Goal: Task Accomplishment & Management: Manage account settings

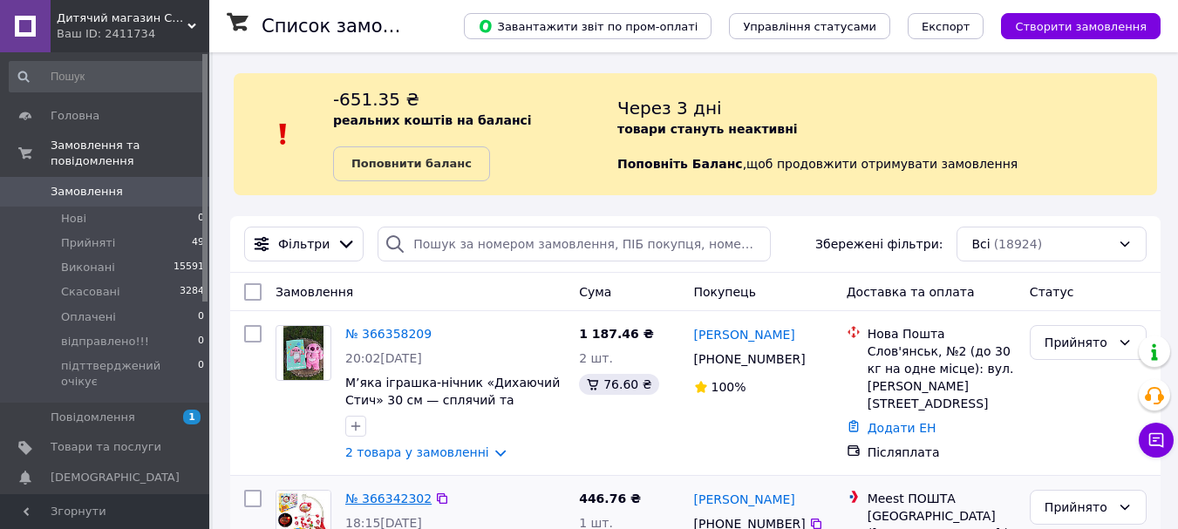
scroll to position [321, 0]
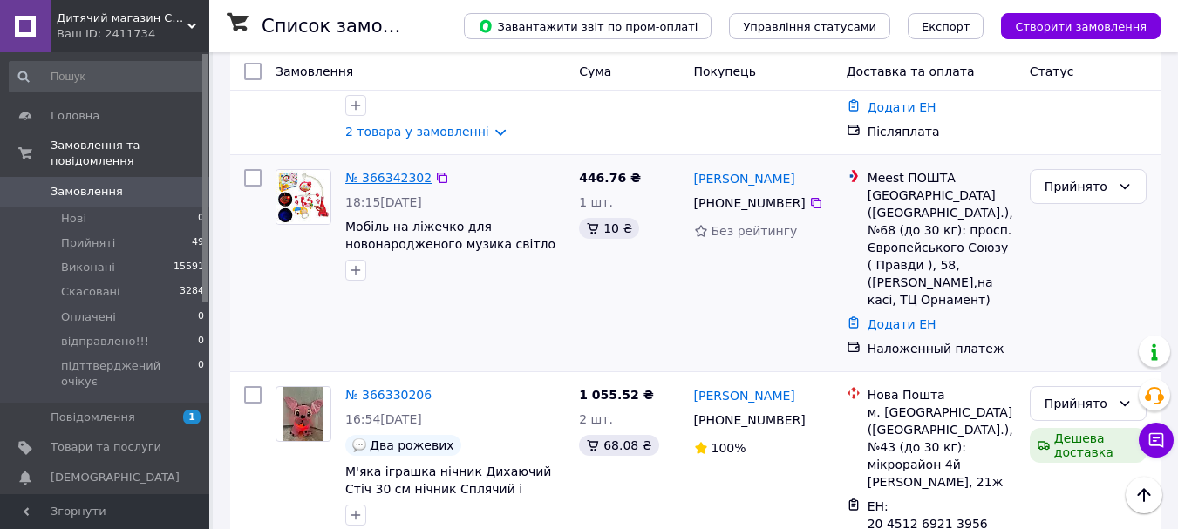
click at [376, 178] on link "№ 366342302" at bounding box center [388, 178] width 86 height 14
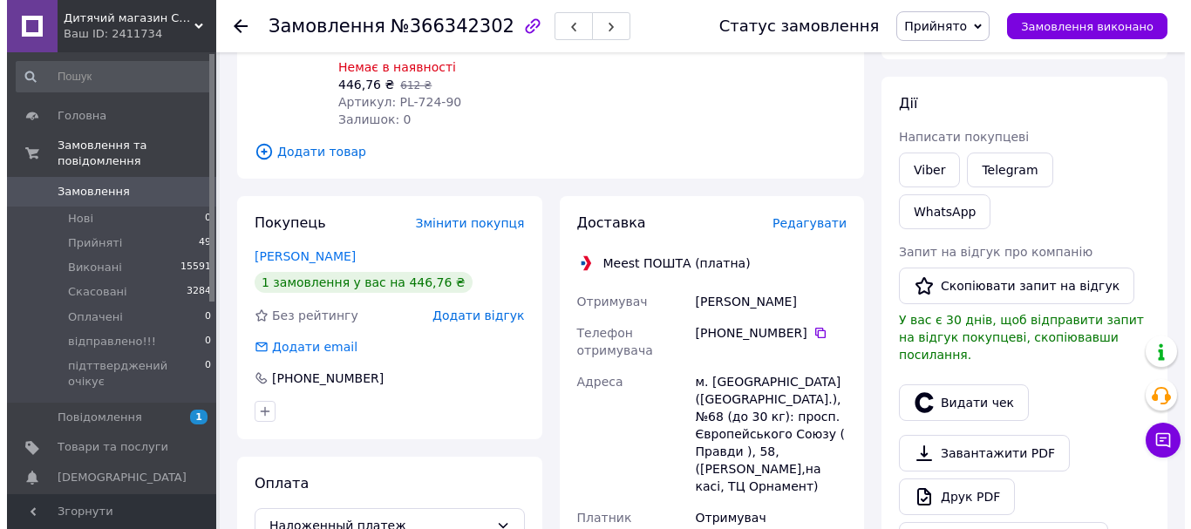
scroll to position [262, 0]
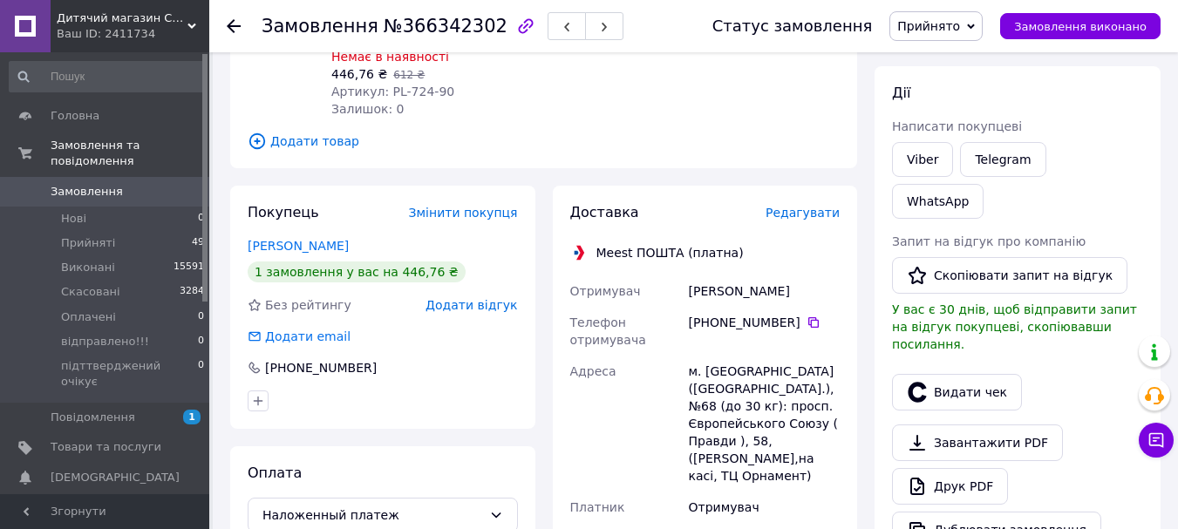
click at [797, 206] on span "Редагувати" at bounding box center [803, 213] width 74 height 14
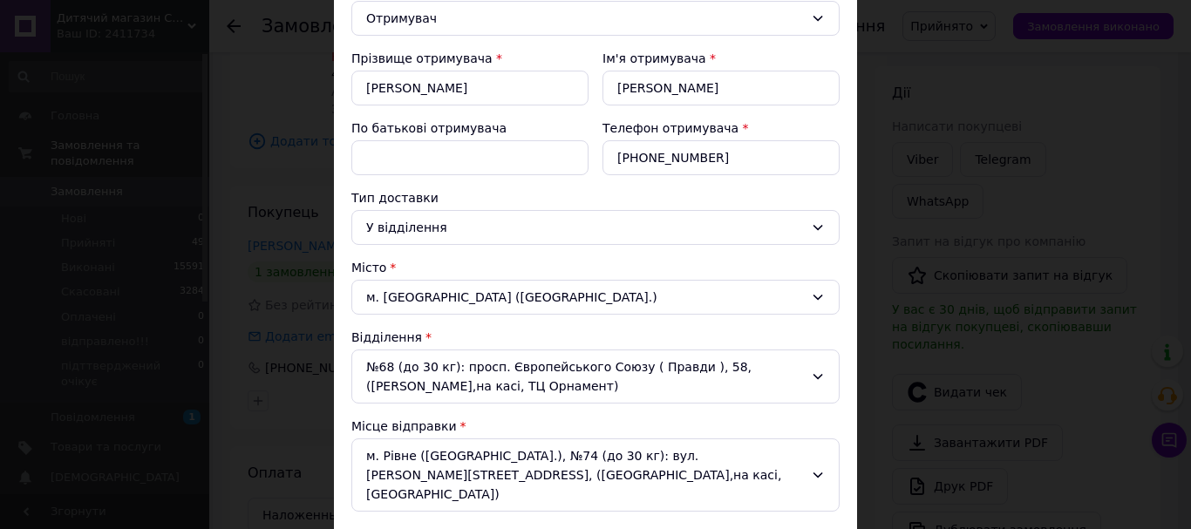
scroll to position [0, 0]
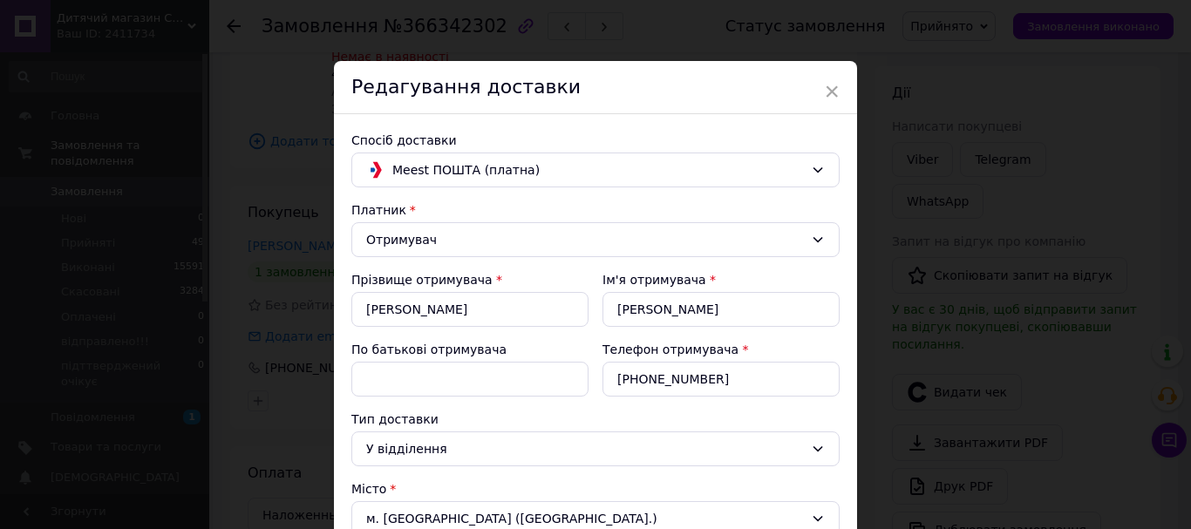
click at [482, 148] on div "Спосіб доставки" at bounding box center [595, 140] width 488 height 17
click at [475, 162] on span "Meest ПОШТА (платна)" at bounding box center [598, 169] width 412 height 19
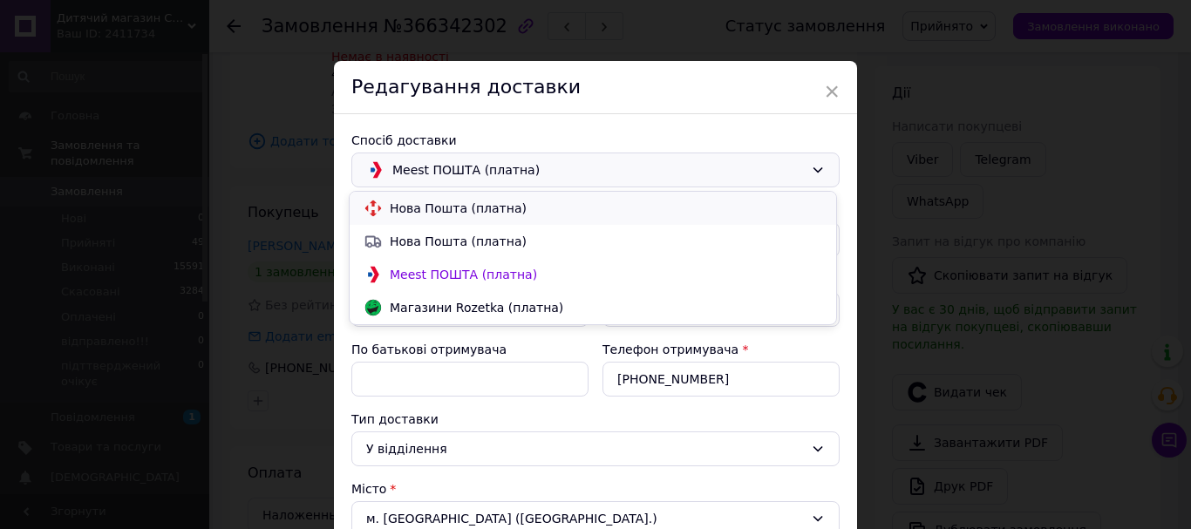
click at [447, 204] on span "Нова Пошта (платна)" at bounding box center [606, 208] width 433 height 17
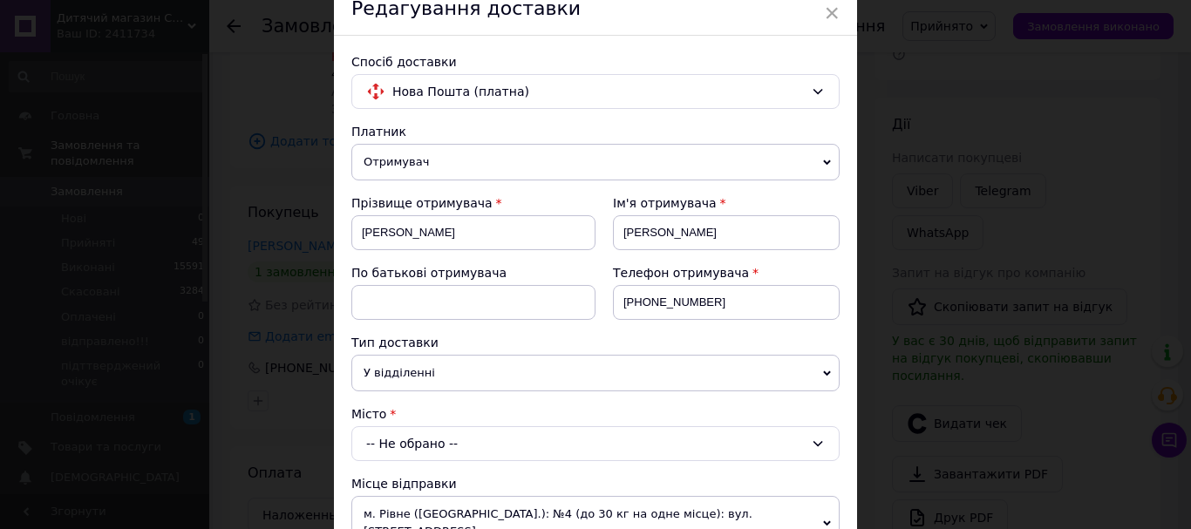
scroll to position [174, 0]
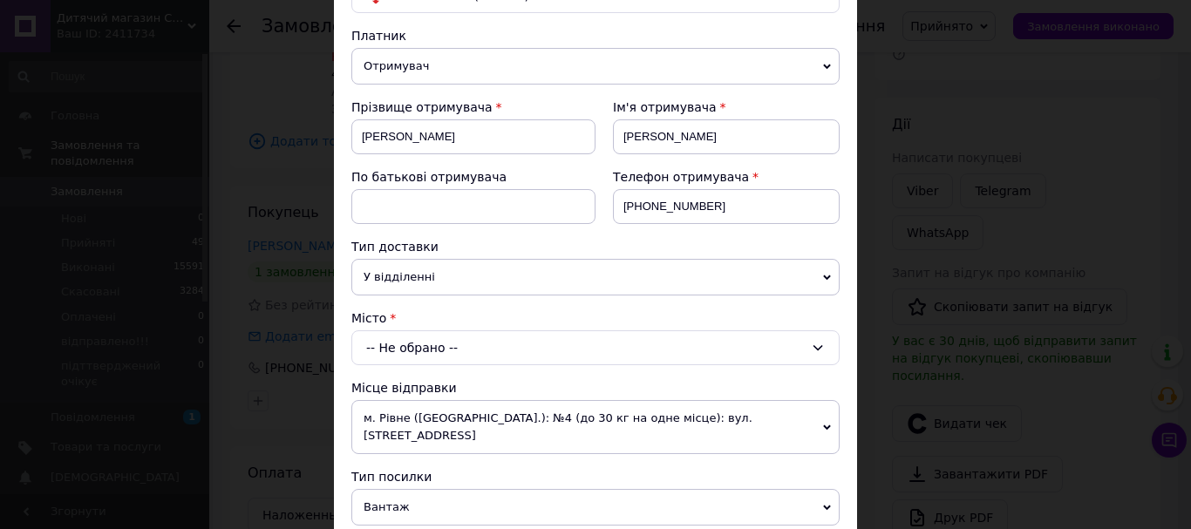
click at [399, 346] on div "-- Не обрано --" at bounding box center [595, 348] width 488 height 35
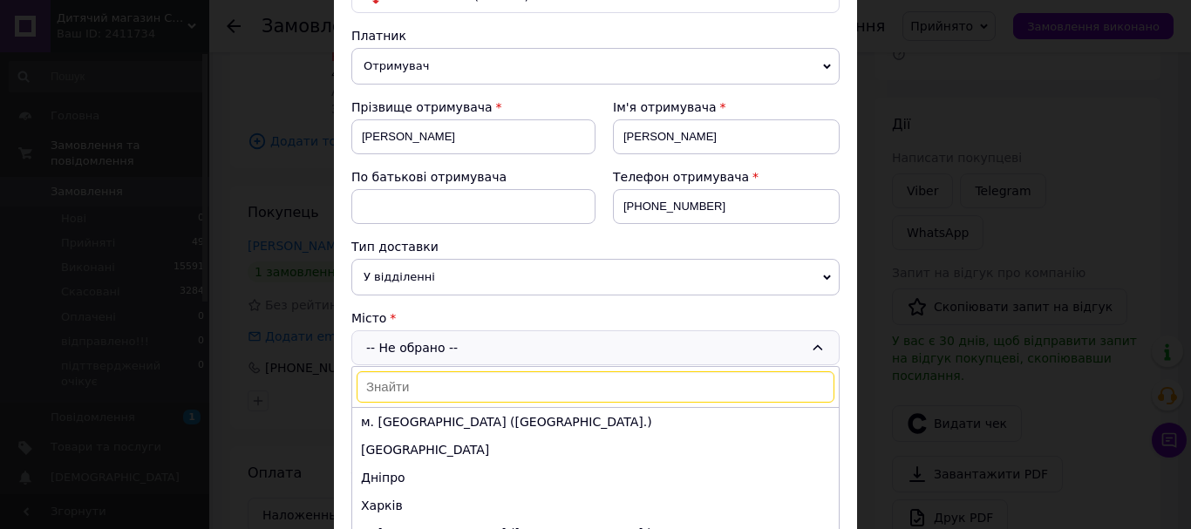
click at [426, 392] on input at bounding box center [596, 387] width 478 height 31
click at [424, 419] on li "м. [GEOGRAPHIC_DATA] ([GEOGRAPHIC_DATA].)" at bounding box center [595, 422] width 487 height 28
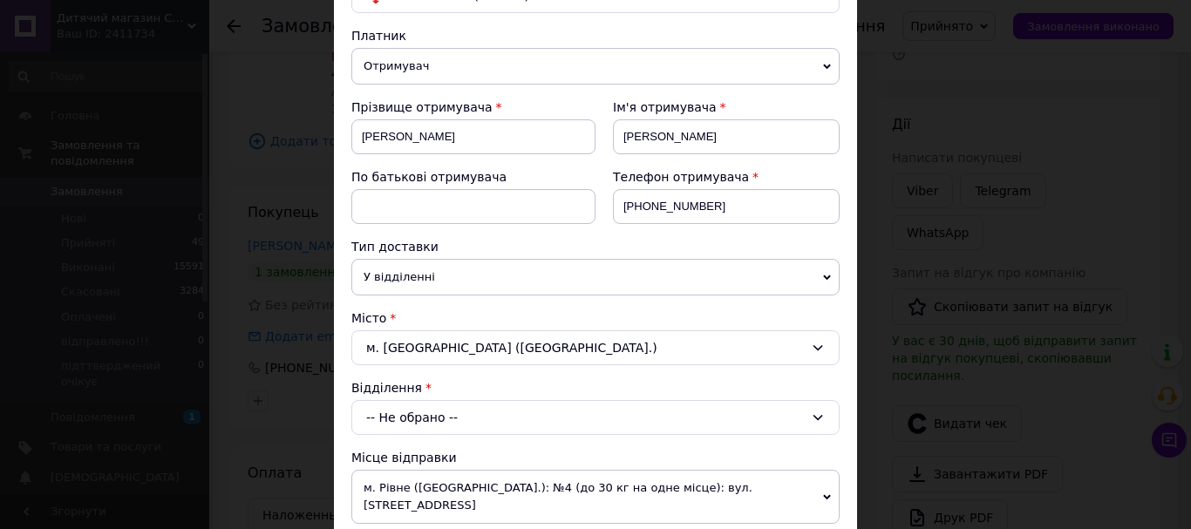
click at [413, 419] on div "-- Не обрано --" at bounding box center [595, 417] width 488 height 35
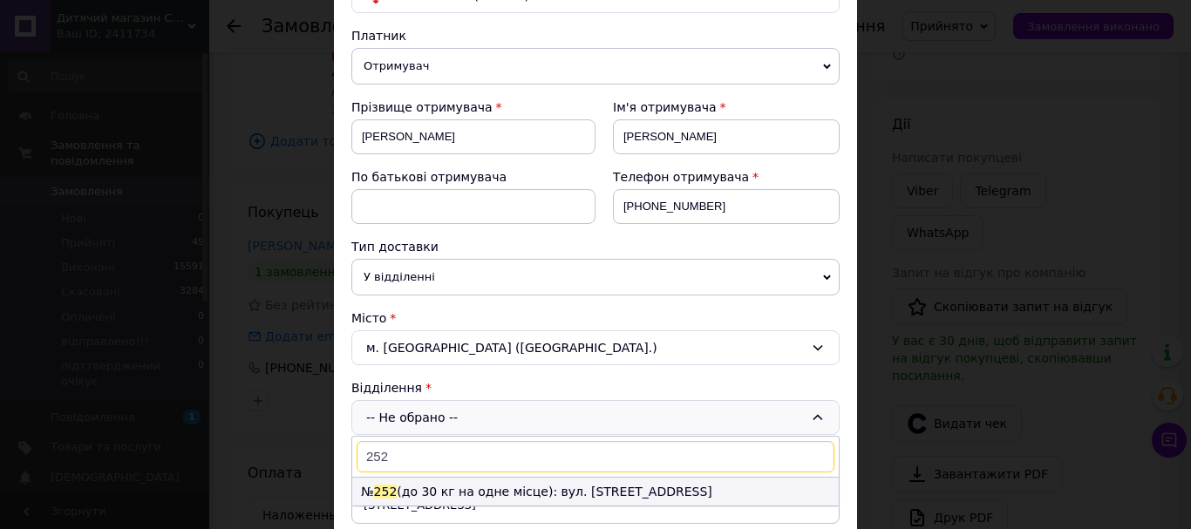
type input "252"
click at [416, 494] on li "№ 252 (до 30 кг на одне місце): вул. [STREET_ADDRESS]" at bounding box center [595, 492] width 487 height 28
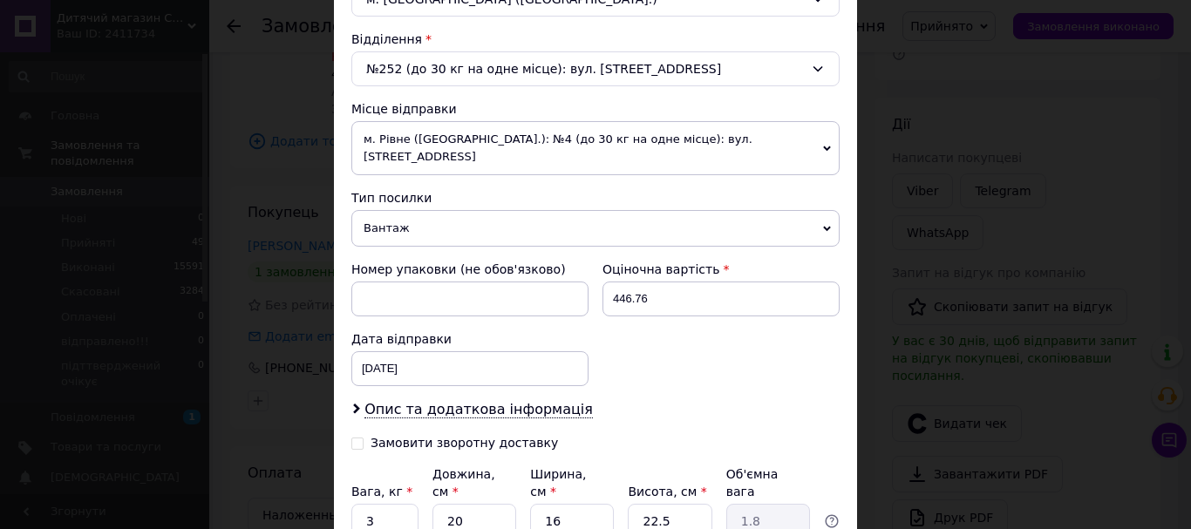
scroll to position [610, 0]
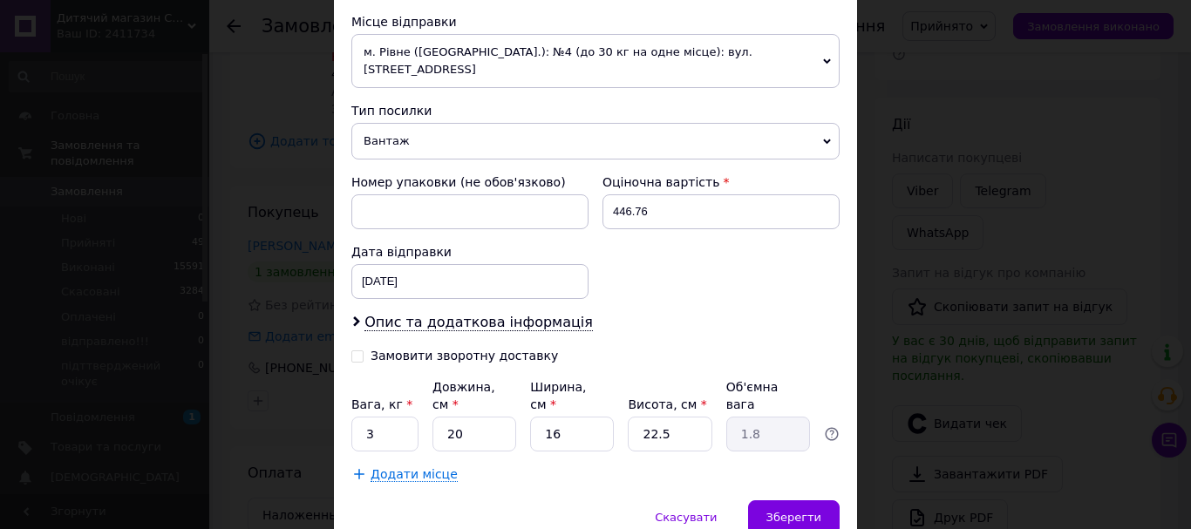
click at [346, 345] on div "Спосіб доставки Нова Пошта (платна) Платник Отримувач Відправник Прізвище отрим…" at bounding box center [595, 2] width 523 height 997
click at [355, 349] on input "Замовити зворотну доставку" at bounding box center [357, 355] width 12 height 12
checkbox input "true"
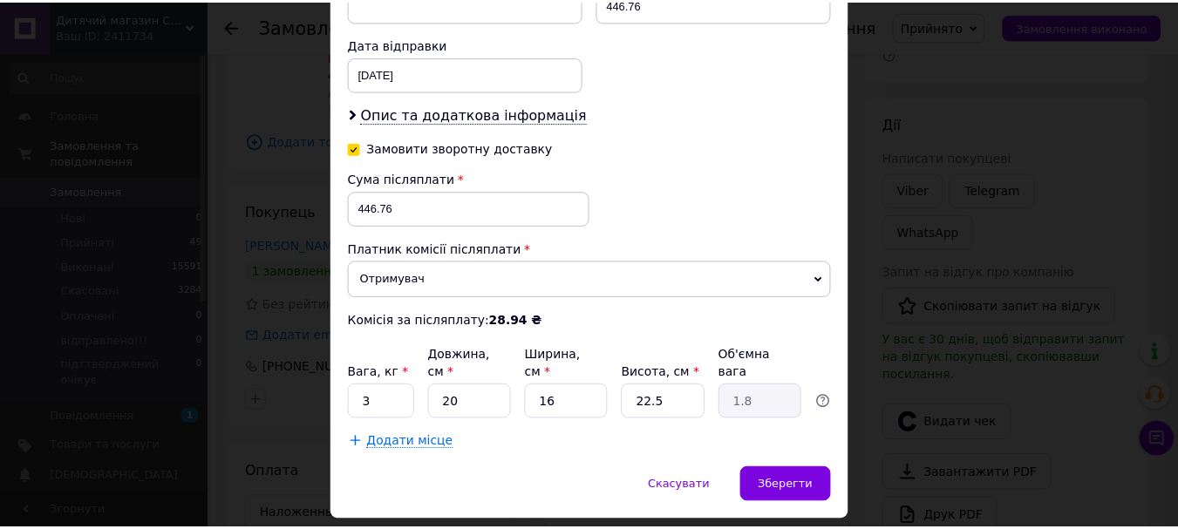
scroll to position [836, 0]
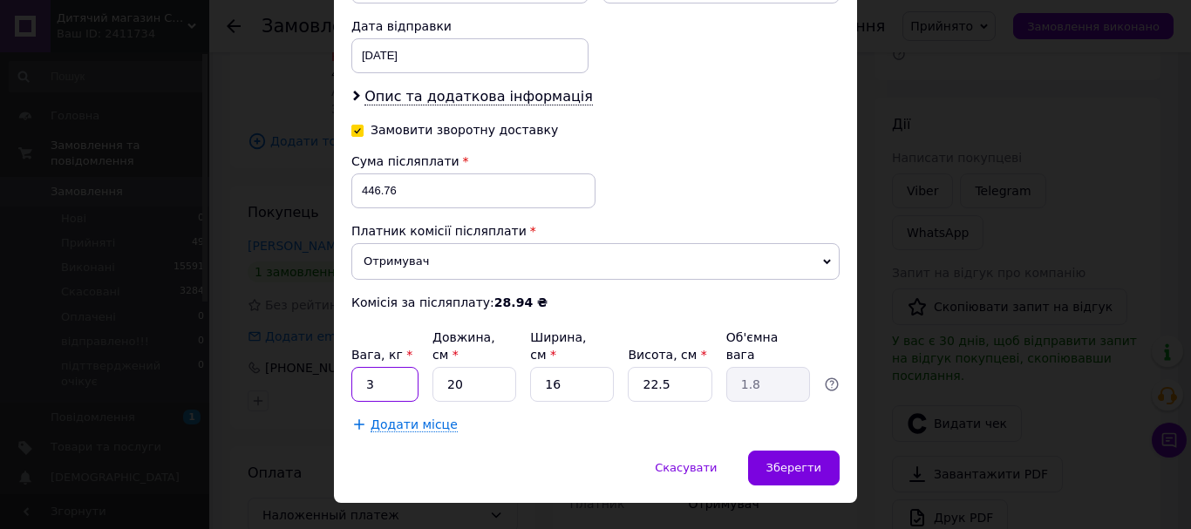
drag, startPoint x: 371, startPoint y: 358, endPoint x: 361, endPoint y: 360, distance: 9.8
click at [361, 367] on input "3" at bounding box center [384, 384] width 67 height 35
type input "2"
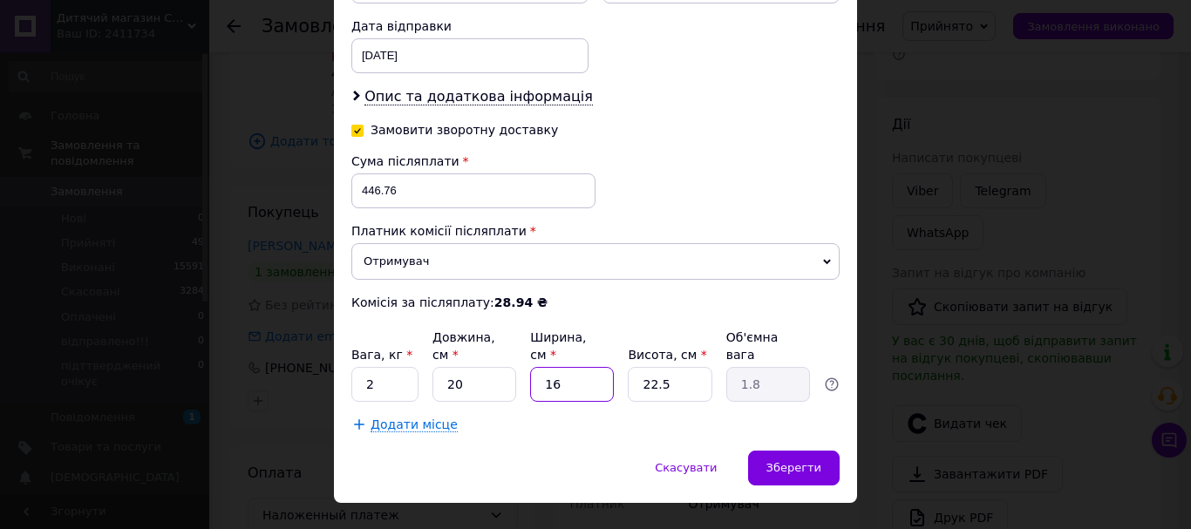
type input "0.23"
click at [514, 356] on div "Вага, кг * 2 Довжина, см * 20 Ширина, см * 2 Висота, см * 22.5 Об'ємна вага 0.23" at bounding box center [595, 365] width 488 height 73
type input "20"
type input "2.25"
type input "20"
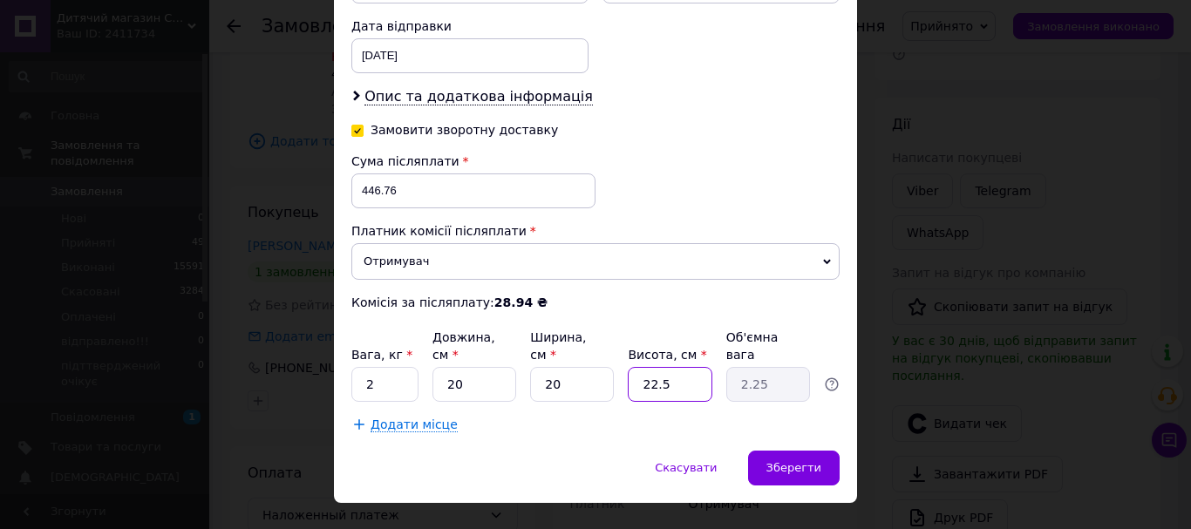
drag, startPoint x: 677, startPoint y: 347, endPoint x: 604, endPoint y: 360, distance: 73.6
click at [604, 360] on div "Вага, кг * 2 Довжина, см * 20 Ширина, см * 20 Висота, см * 22.5 Об'ємна вага 2.…" at bounding box center [595, 365] width 488 height 73
type input "2"
type input "0.2"
type input "20"
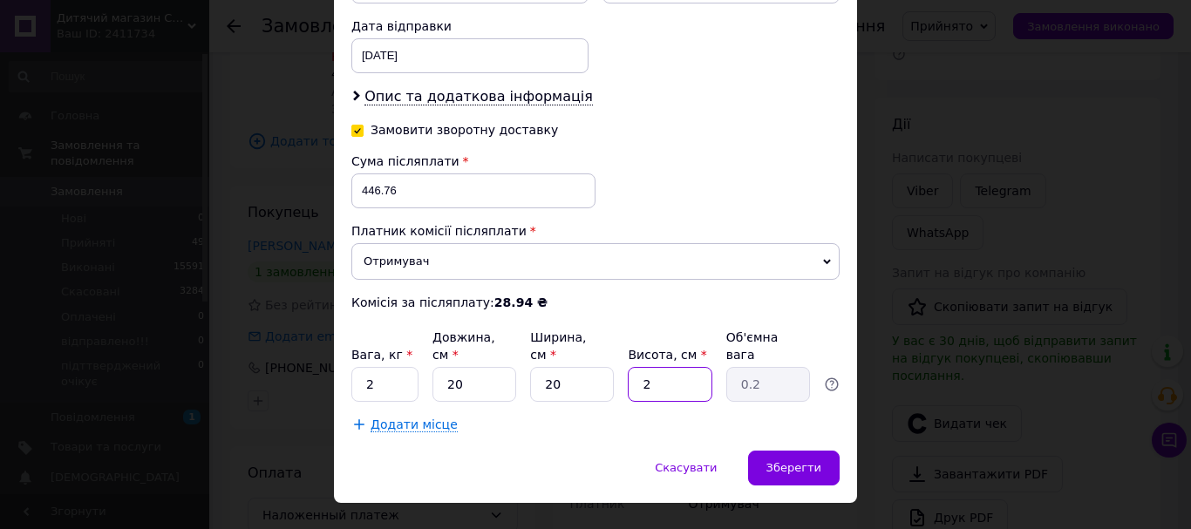
type input "2"
type input "20"
click at [803, 461] on span "Зберегти" at bounding box center [794, 467] width 55 height 13
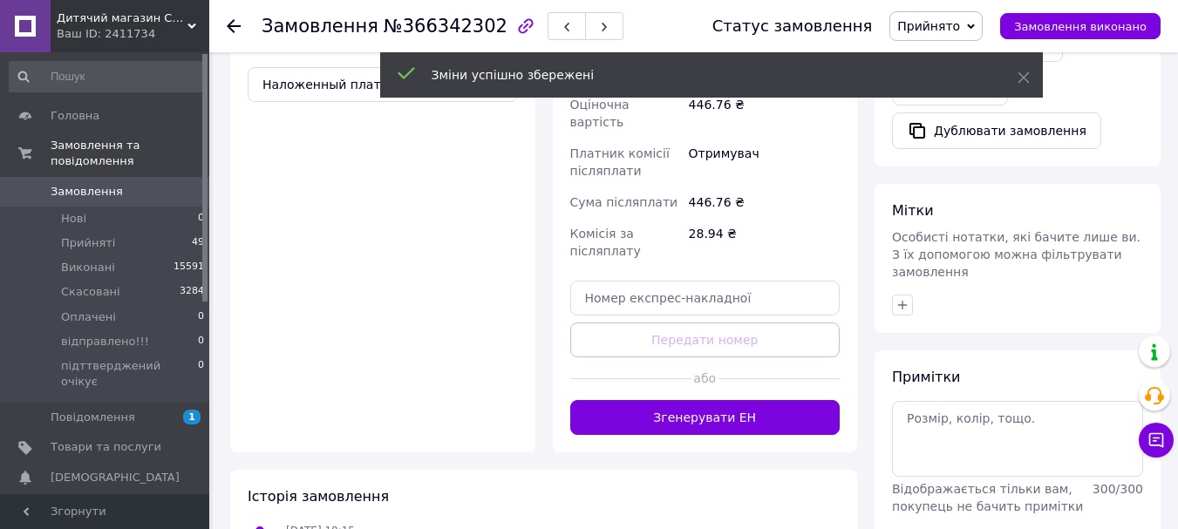
scroll to position [698, 0]
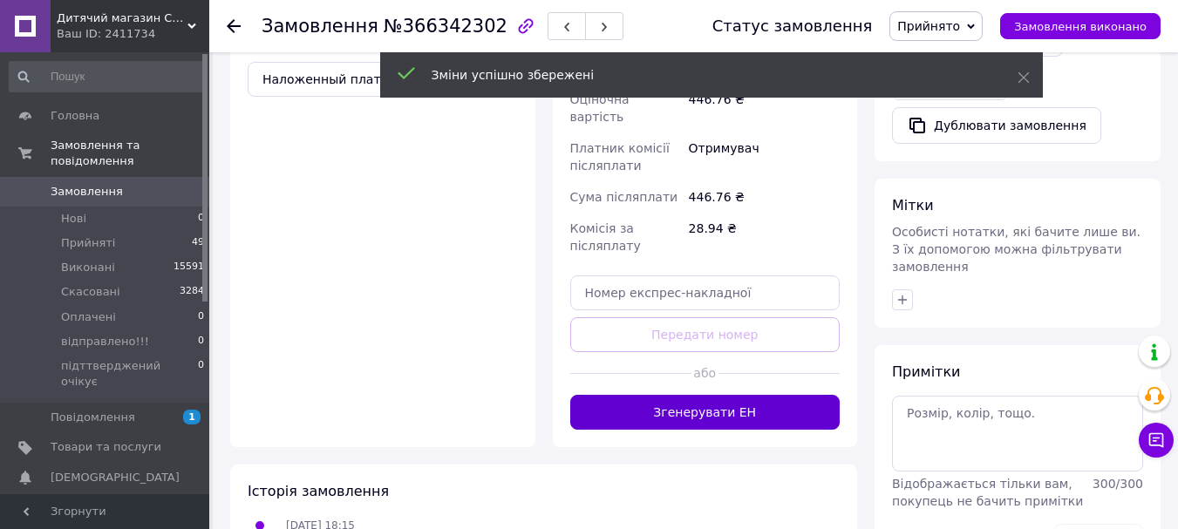
click at [686, 395] on button "Згенерувати ЕН" at bounding box center [705, 412] width 270 height 35
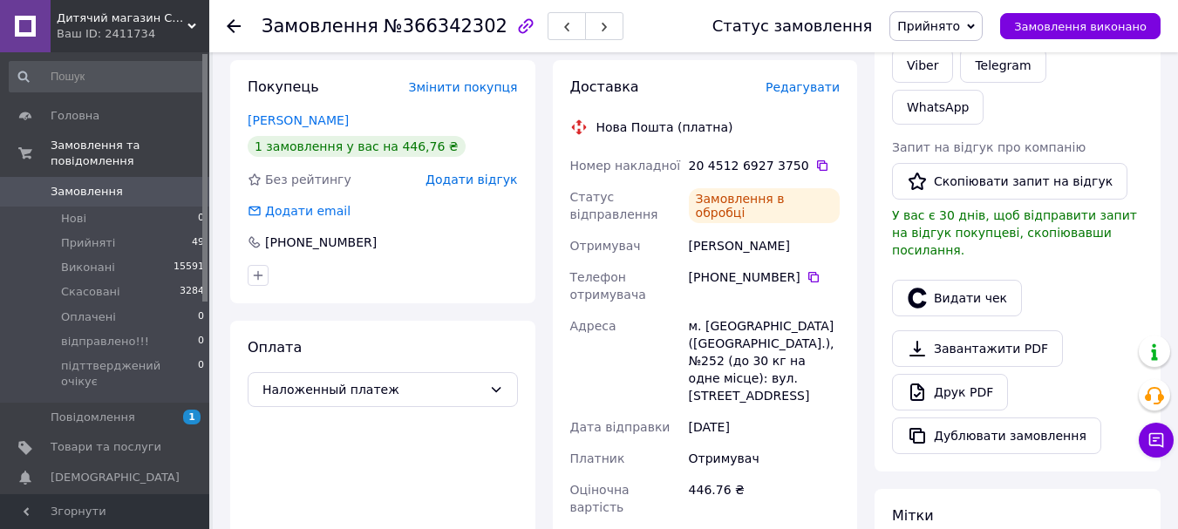
scroll to position [349, 0]
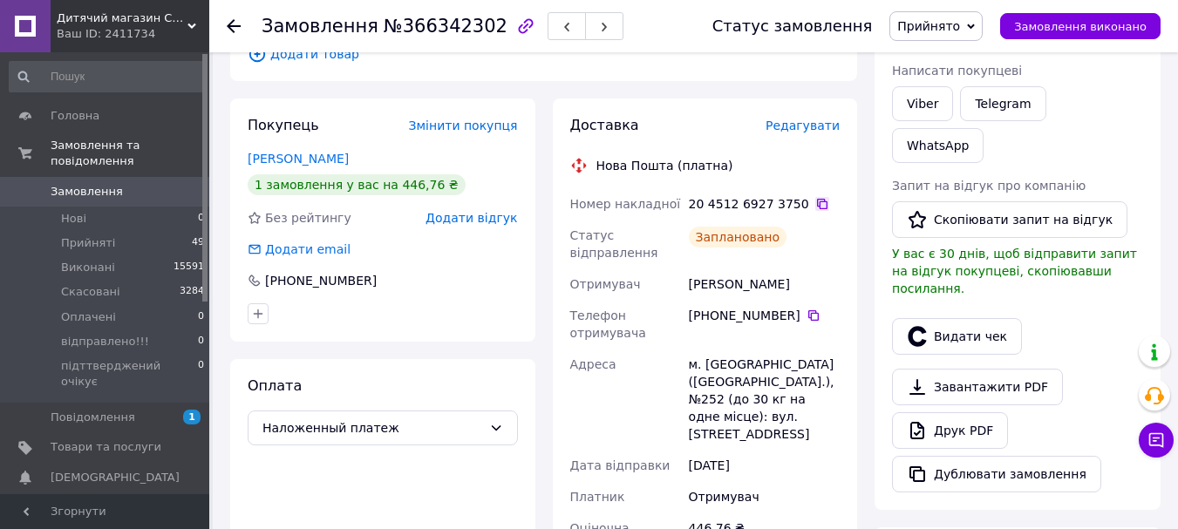
click at [815, 197] on icon at bounding box center [822, 204] width 14 height 14
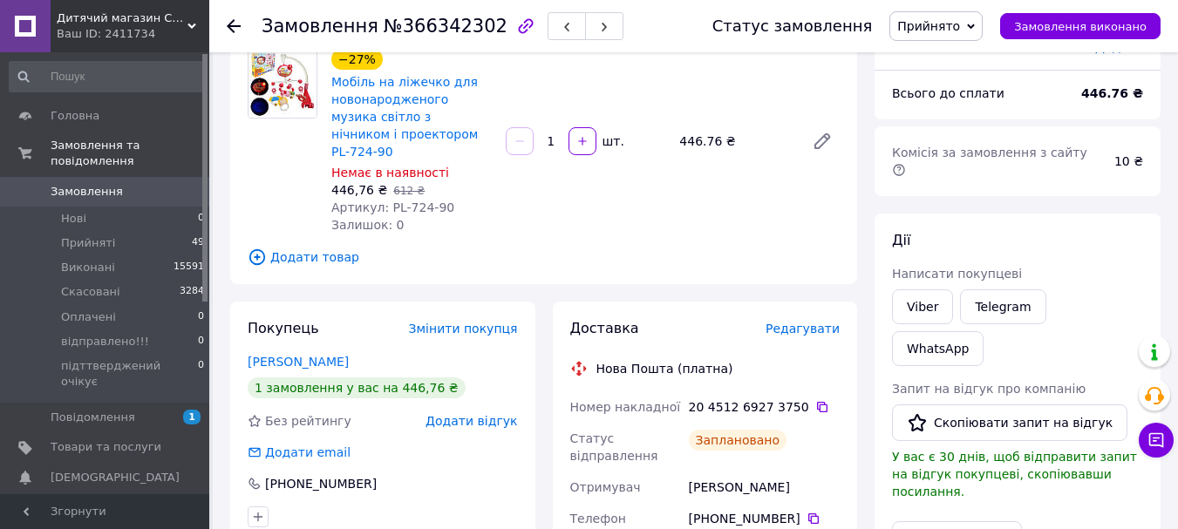
scroll to position [0, 0]
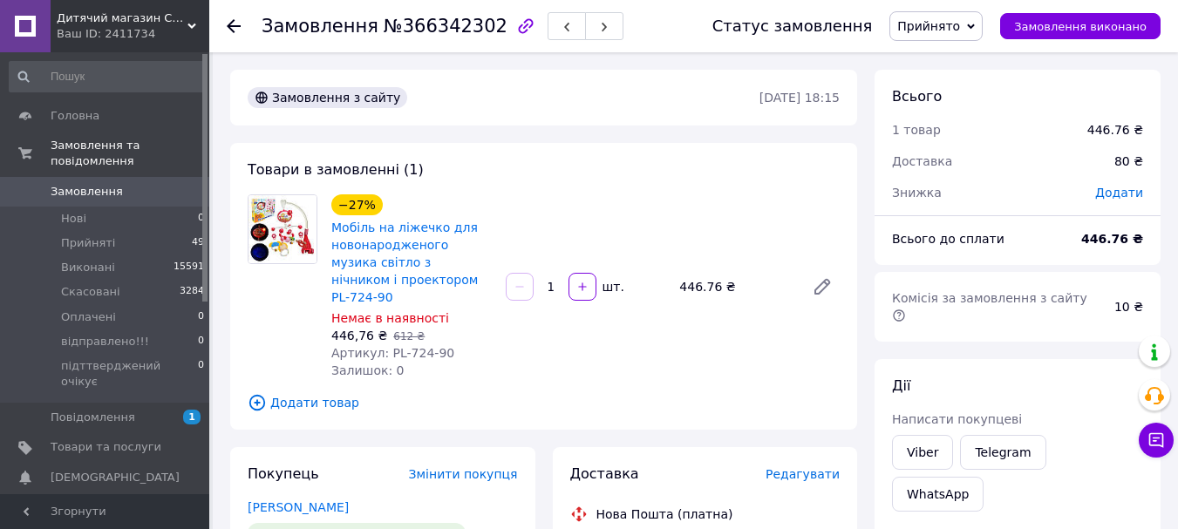
click at [88, 184] on span "Замовлення" at bounding box center [87, 192] width 72 height 16
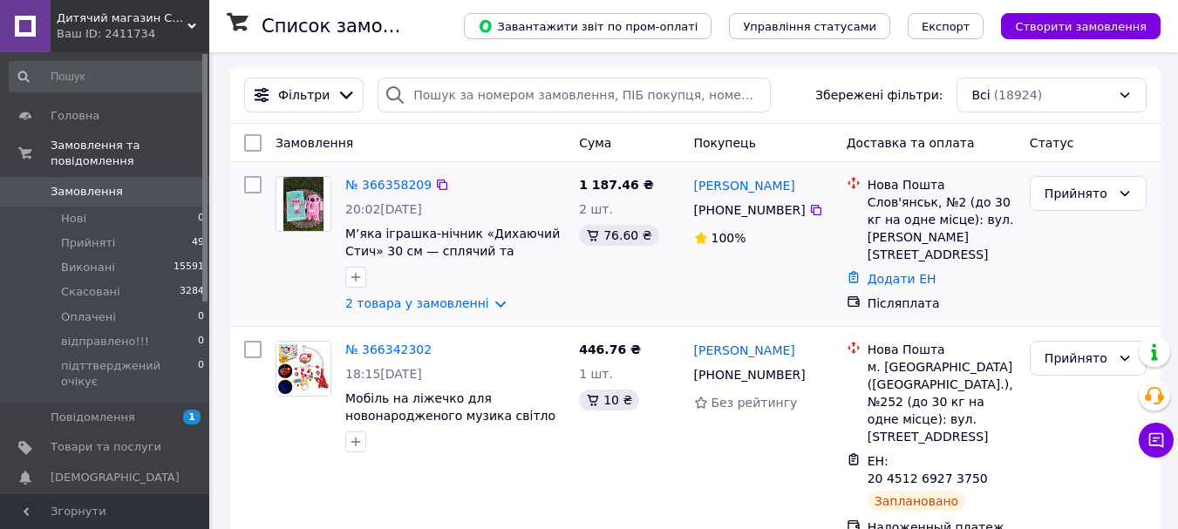
scroll to position [174, 0]
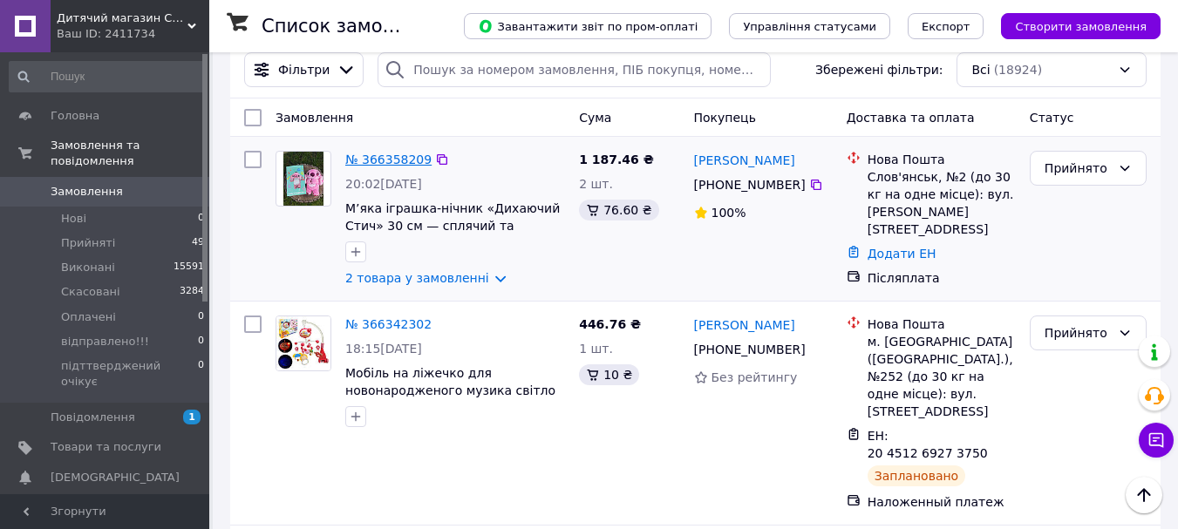
click at [385, 153] on link "№ 366358209" at bounding box center [388, 160] width 86 height 14
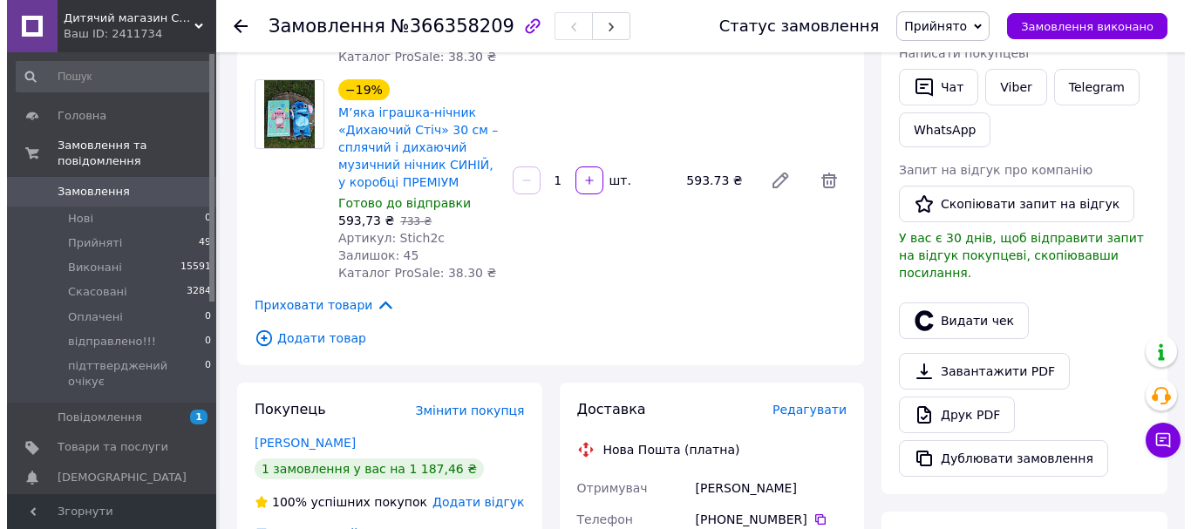
scroll to position [436, 0]
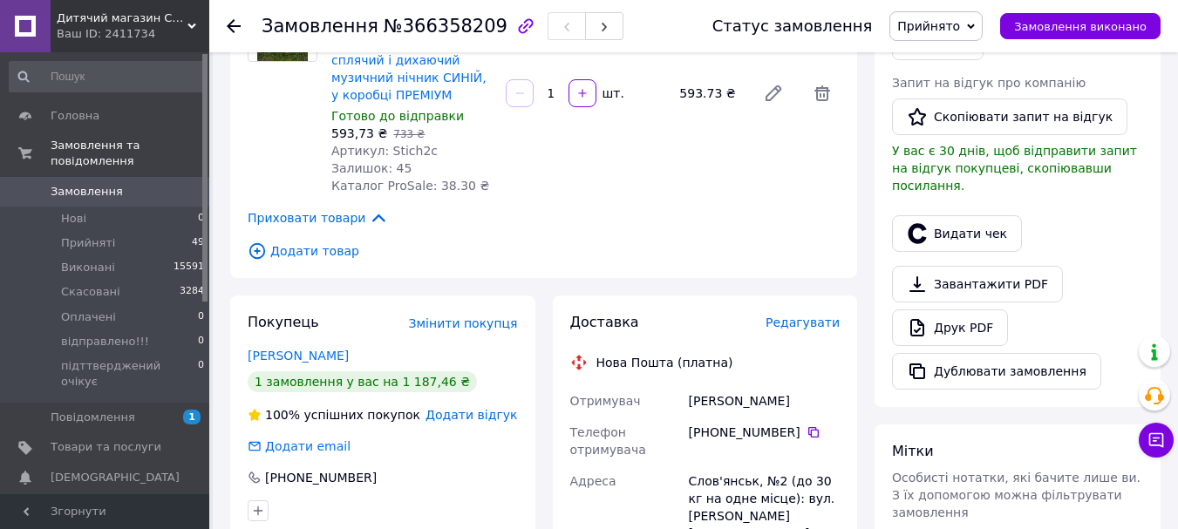
click at [815, 316] on span "Редагувати" at bounding box center [803, 323] width 74 height 14
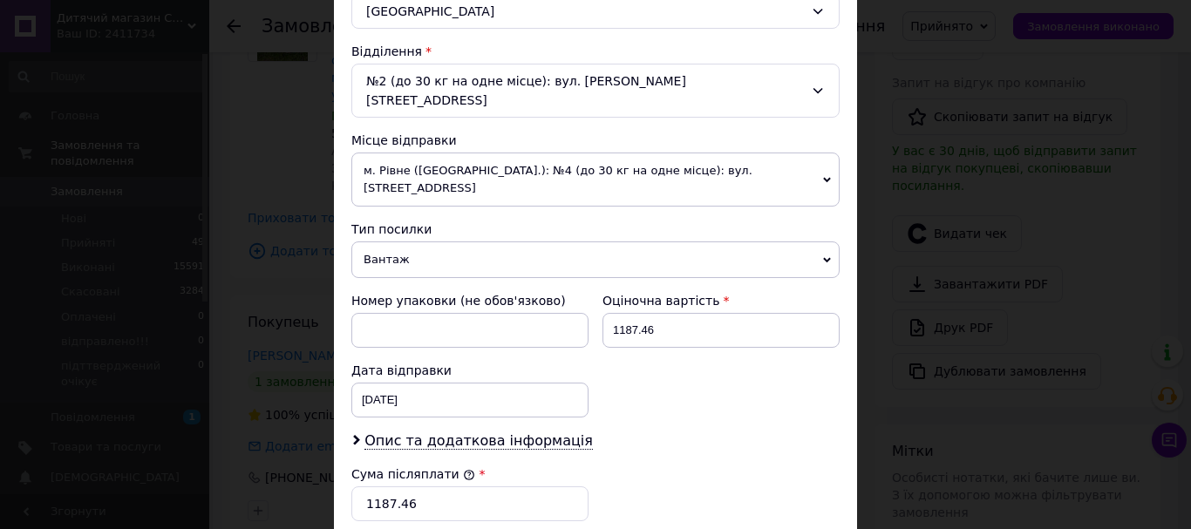
scroll to position [785, 0]
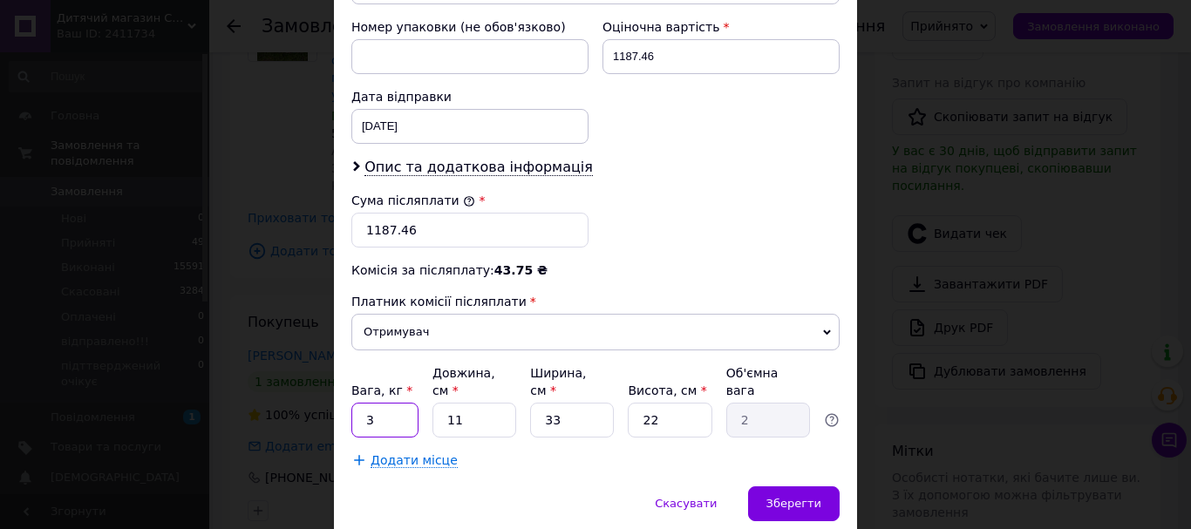
drag, startPoint x: 374, startPoint y: 373, endPoint x: 361, endPoint y: 376, distance: 13.3
click at [361, 403] on input "3" at bounding box center [384, 420] width 67 height 35
type input "4"
drag, startPoint x: 480, startPoint y: 372, endPoint x: 451, endPoint y: 376, distance: 29.0
click at [451, 403] on input "11" at bounding box center [475, 420] width 84 height 35
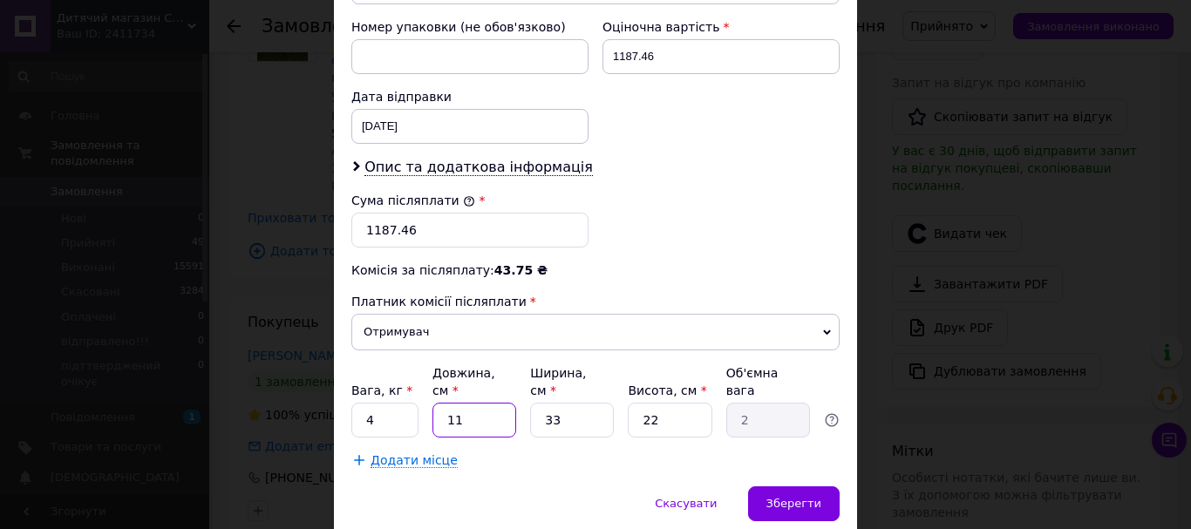
click at [483, 403] on input "11" at bounding box center [475, 420] width 84 height 35
drag, startPoint x: 480, startPoint y: 367, endPoint x: 455, endPoint y: 378, distance: 26.9
click at [437, 403] on input "11" at bounding box center [475, 420] width 84 height 35
type input "2"
type input "0.36"
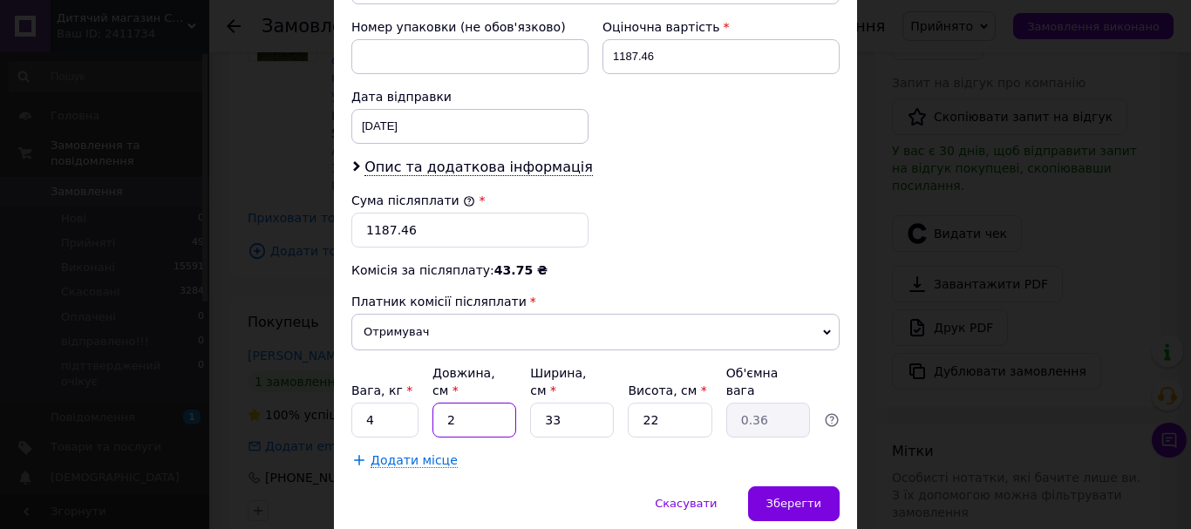
type input "20"
type input "3.63"
type input "20"
drag, startPoint x: 569, startPoint y: 375, endPoint x: 535, endPoint y: 378, distance: 34.1
click at [535, 403] on input "33" at bounding box center [572, 420] width 84 height 35
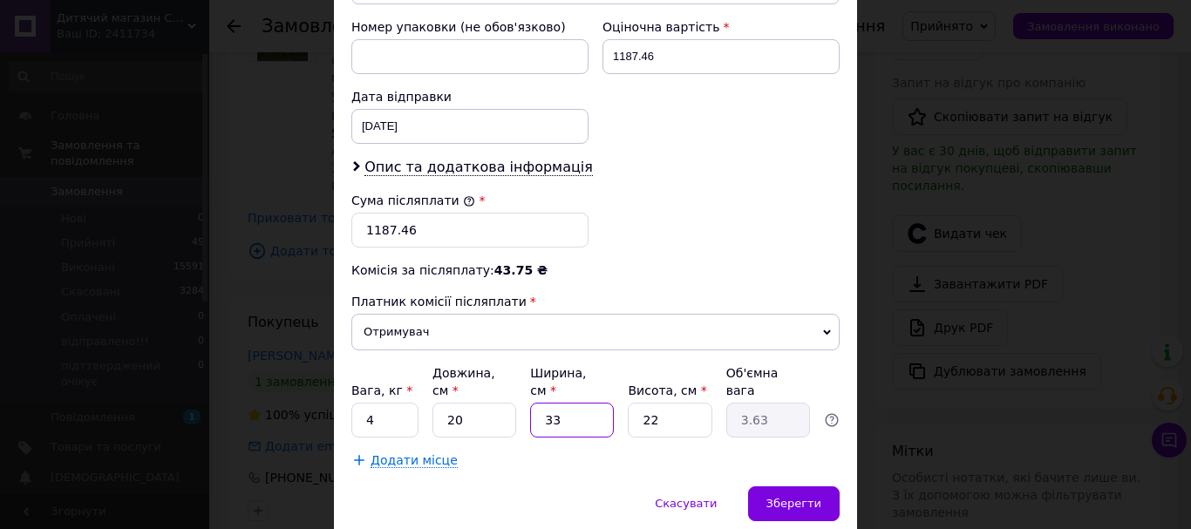
type input "4"
type input "0.44"
type input "40"
type input "4.4"
type input "40"
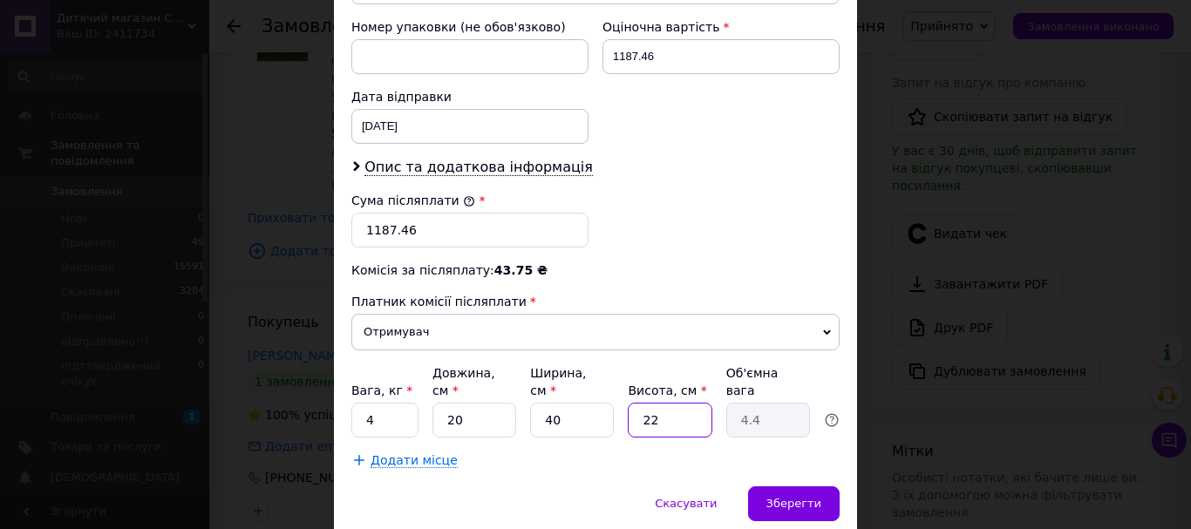
drag, startPoint x: 678, startPoint y: 376, endPoint x: 626, endPoint y: 384, distance: 52.1
type input "2"
type input "0.4"
type input "20"
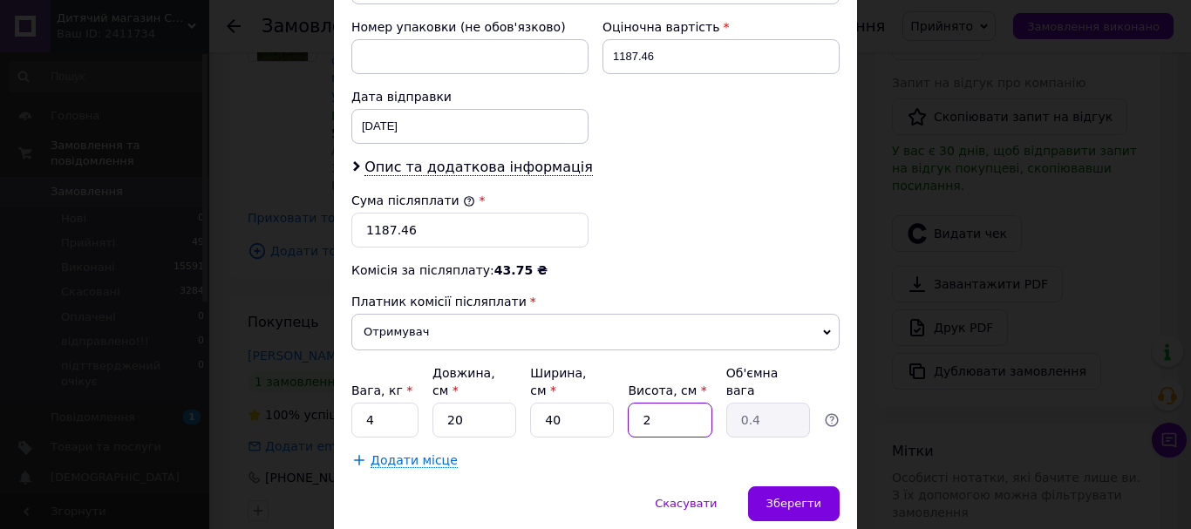
type input "4"
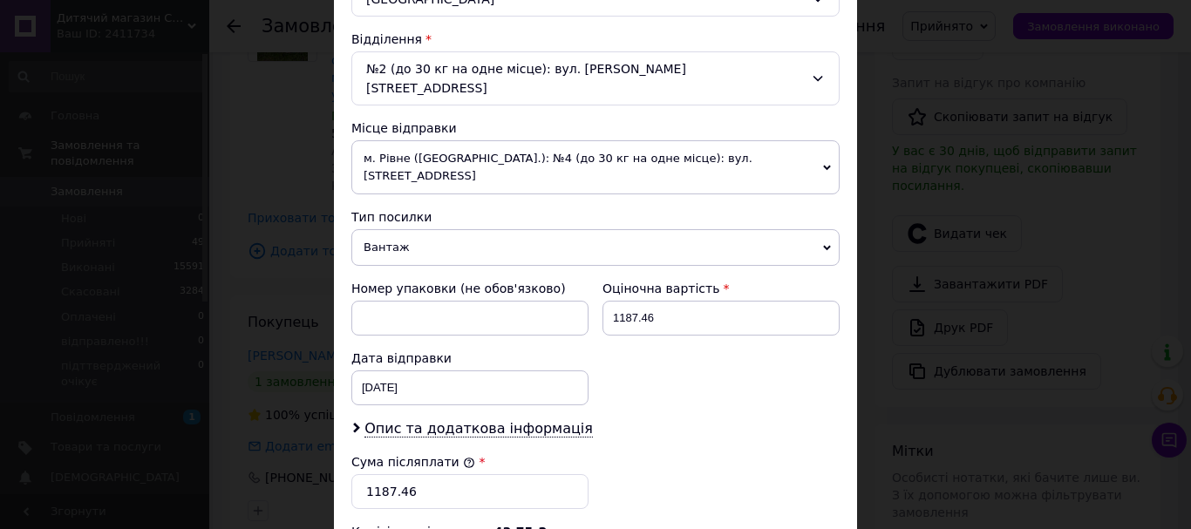
scroll to position [610, 0]
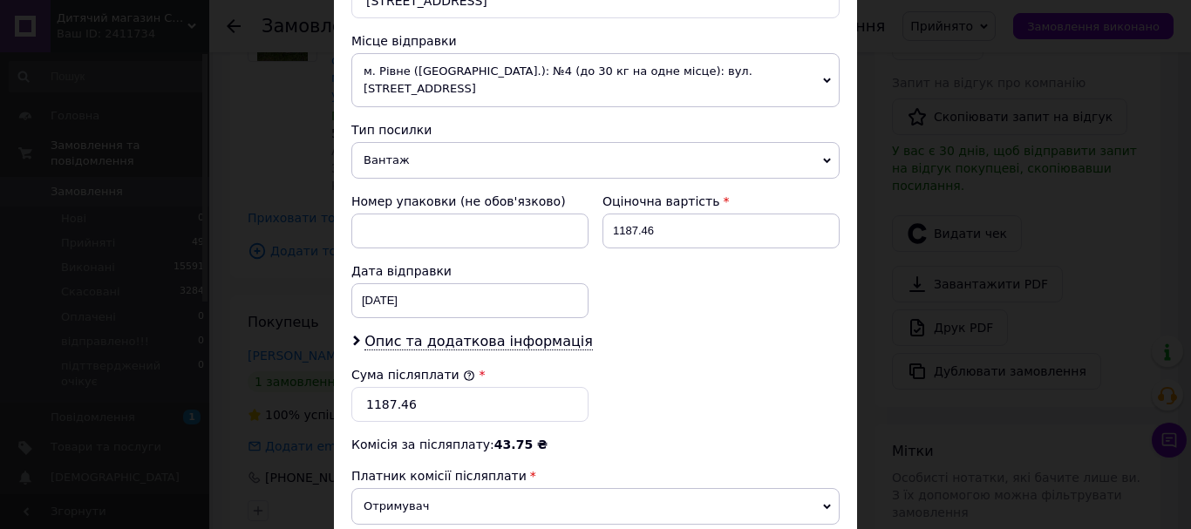
type input "20"
drag, startPoint x: 392, startPoint y: 369, endPoint x: 364, endPoint y: 365, distance: 29.1
click at [364, 387] on input "1187.46" at bounding box center [469, 404] width 237 height 35
drag, startPoint x: 360, startPoint y: 369, endPoint x: 388, endPoint y: 369, distance: 27.9
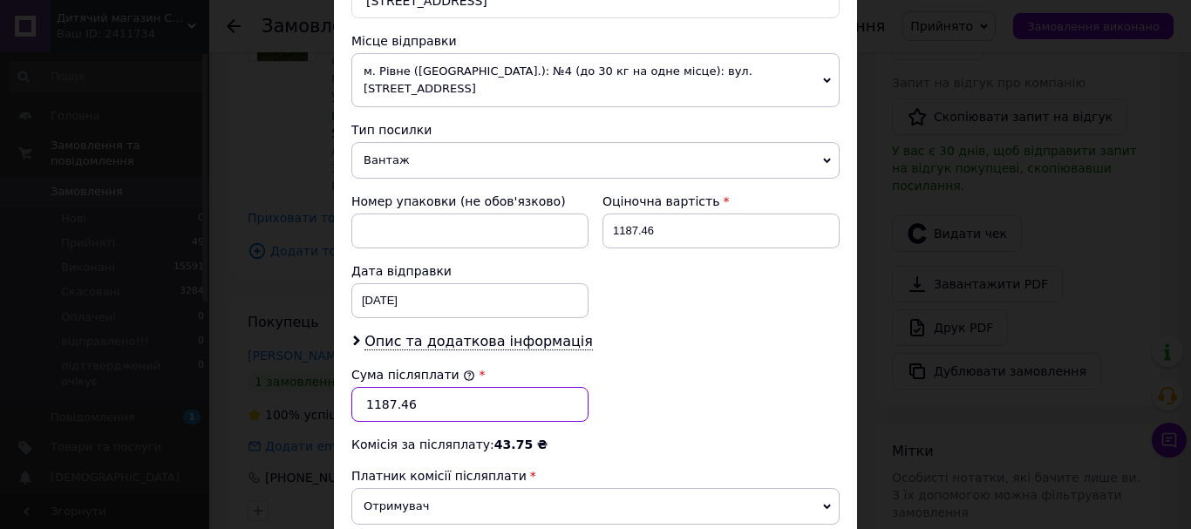
click at [388, 387] on input "1187.46" at bounding box center [469, 404] width 237 height 35
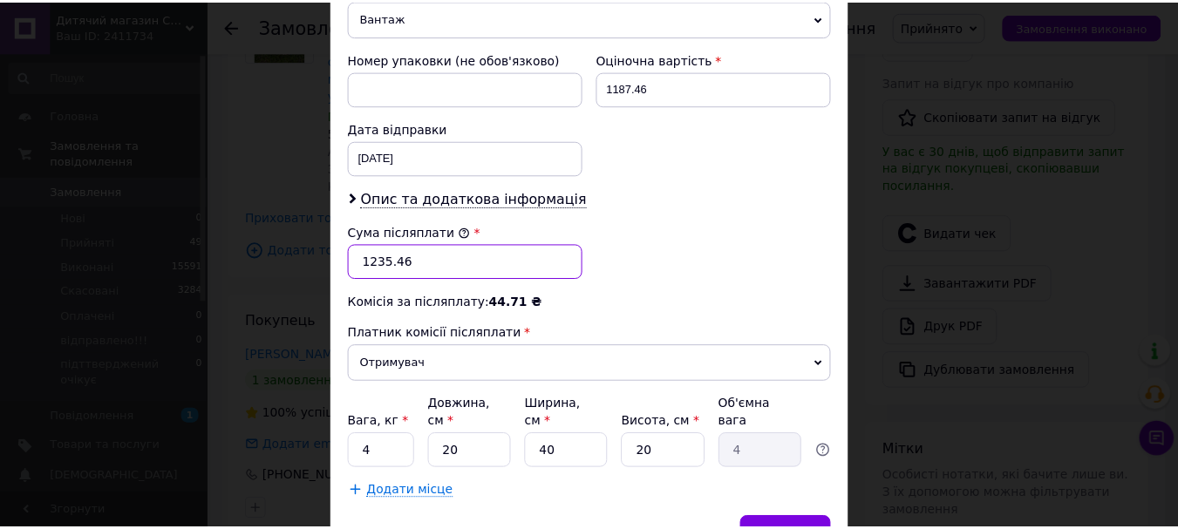
scroll to position [801, 0]
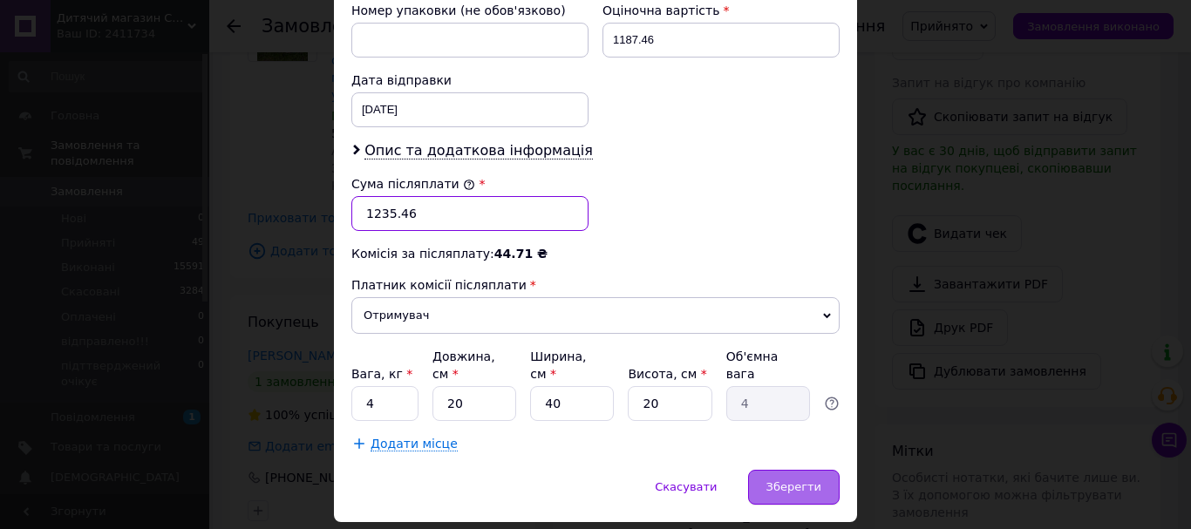
type input "1235.46"
click at [787, 481] on span "Зберегти" at bounding box center [794, 487] width 55 height 13
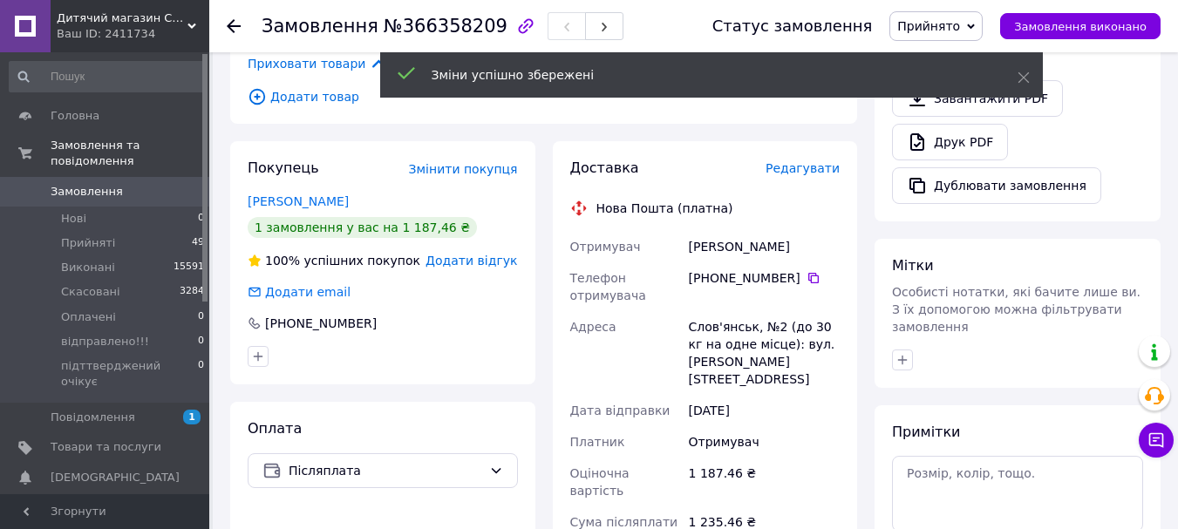
scroll to position [959, 0]
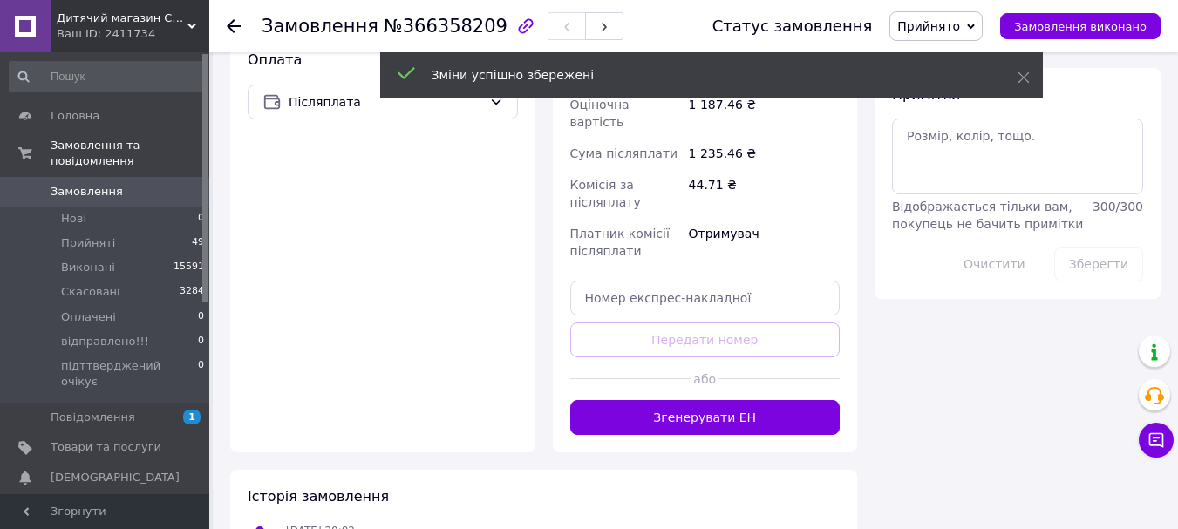
click at [707, 358] on div "або" at bounding box center [705, 379] width 270 height 43
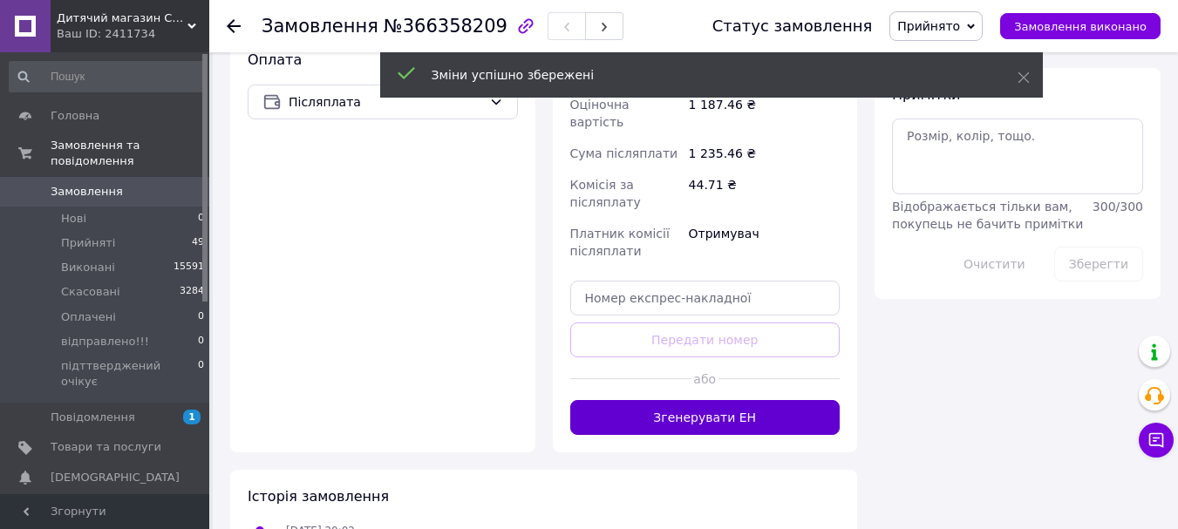
click at [700, 400] on button "Згенерувати ЕН" at bounding box center [705, 417] width 270 height 35
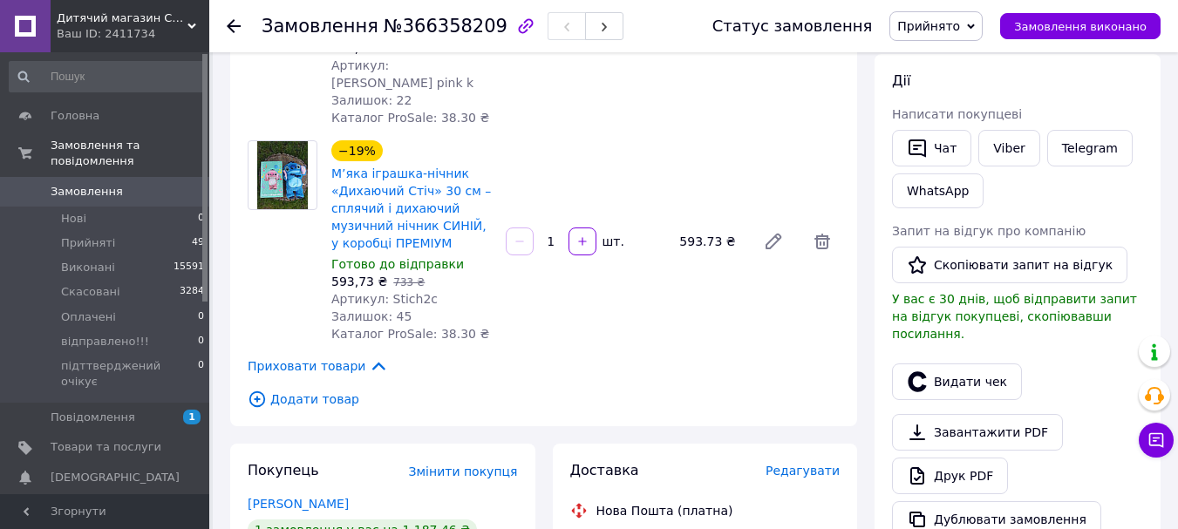
scroll to position [262, 0]
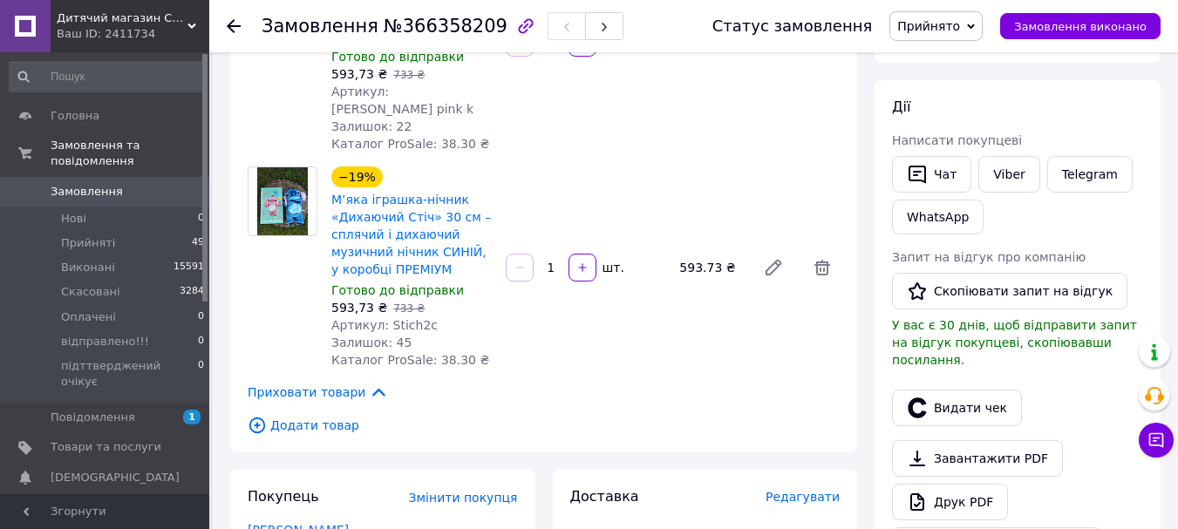
click at [118, 12] on span "Дитячий магазин СУПЕР МА_МА" at bounding box center [122, 18] width 131 height 16
